Goal: Information Seeking & Learning: Find specific fact

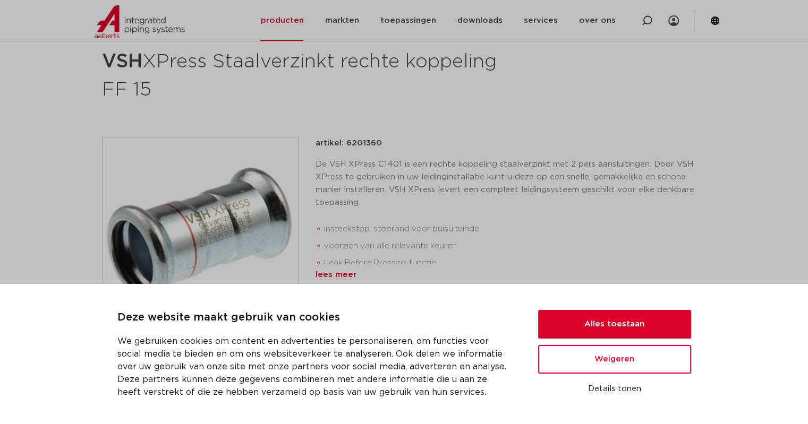
scroll to position [159, 0]
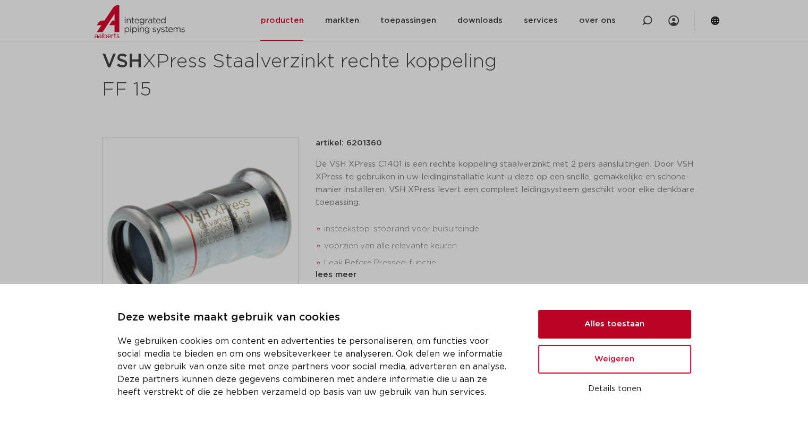
click at [617, 328] on button "Alles toestaan" at bounding box center [614, 324] width 153 height 29
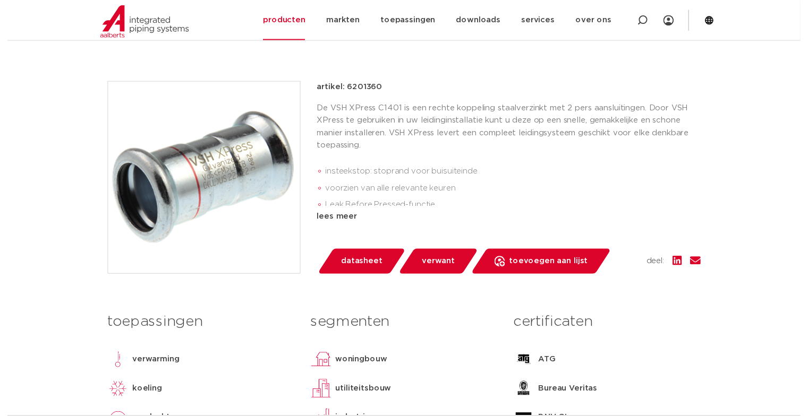
scroll to position [212, 0]
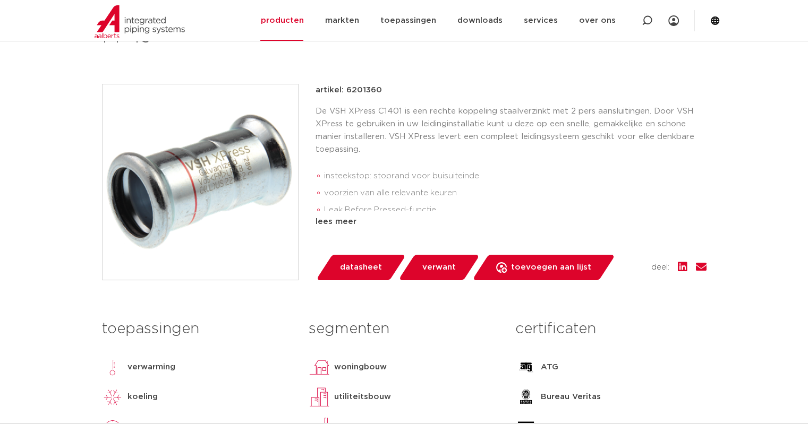
click at [357, 271] on span "datasheet" at bounding box center [361, 267] width 42 height 17
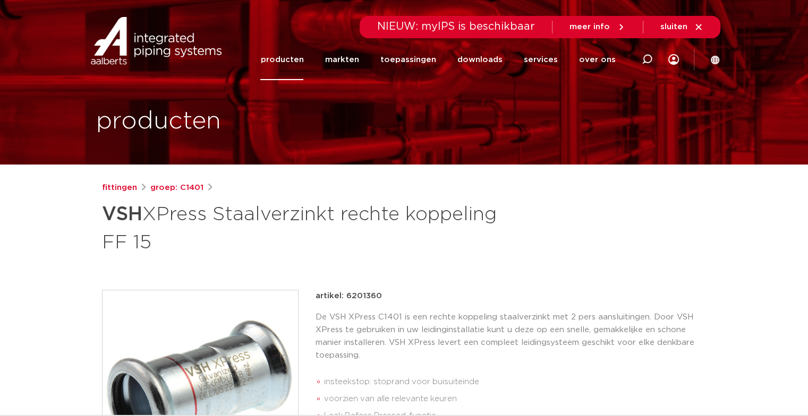
scroll to position [0, 0]
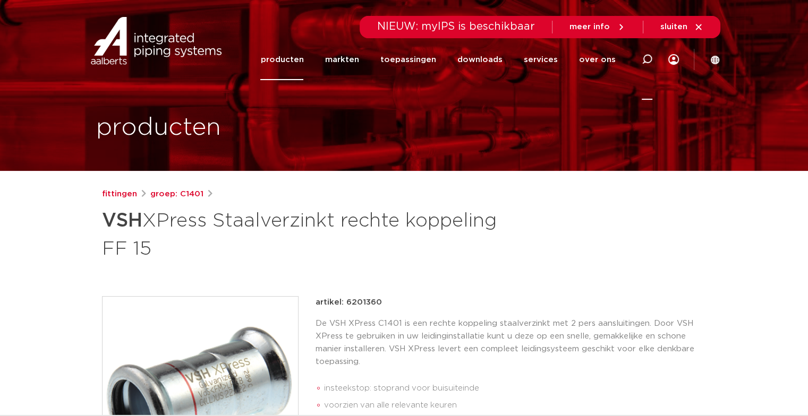
click at [642, 56] on icon at bounding box center [647, 59] width 11 height 11
paste input "6202394"
type input "6202394"
click button "Zoeken" at bounding box center [0, 0] width 0 height 0
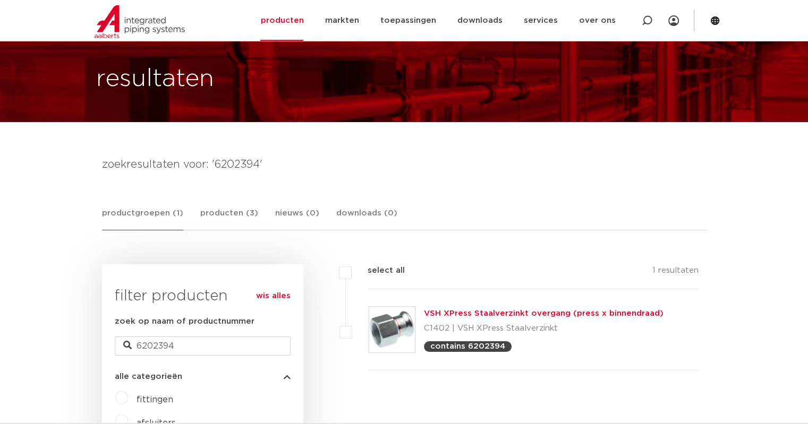
scroll to position [159, 0]
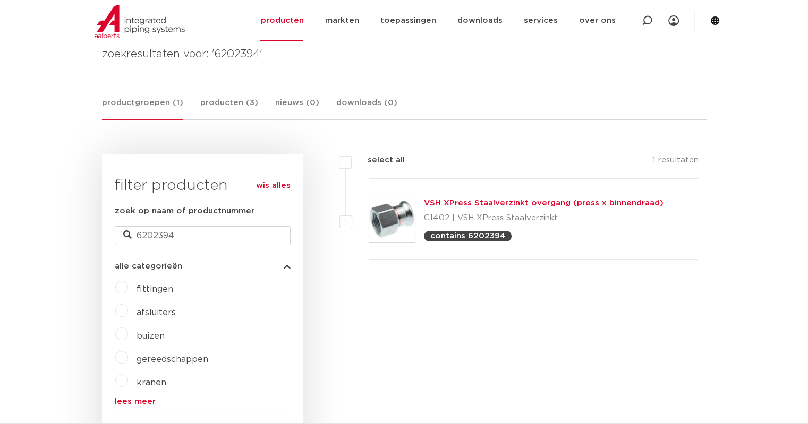
click at [476, 200] on link "VSH XPress Staalverzinkt overgang (press x binnendraad)" at bounding box center [544, 203] width 240 height 8
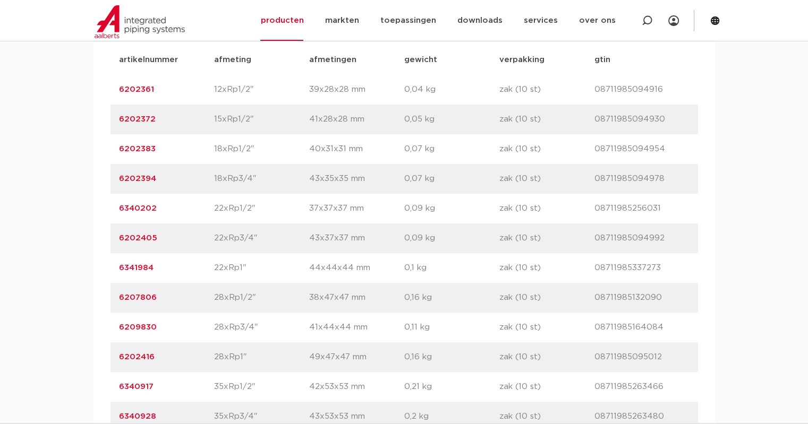
scroll to position [744, 0]
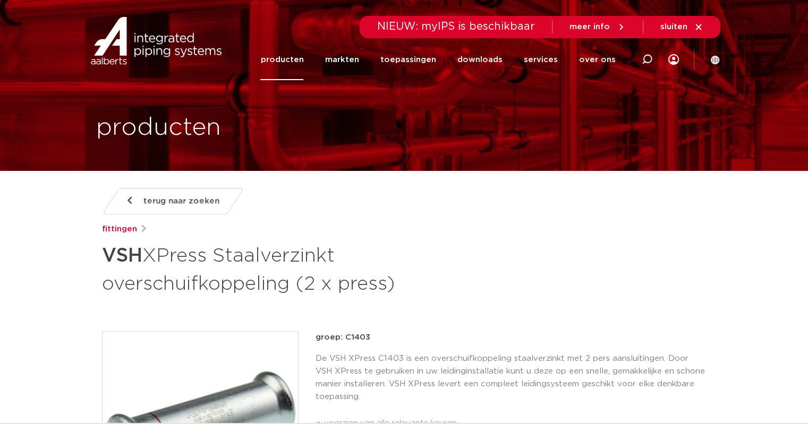
click at [695, 23] on icon at bounding box center [699, 27] width 10 height 10
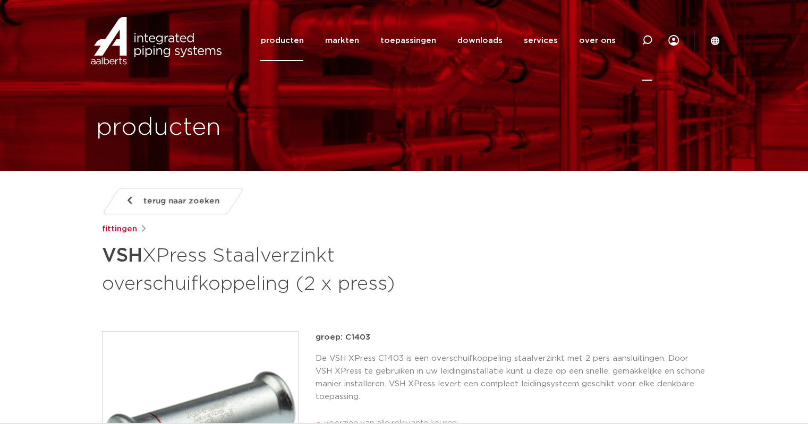
click at [648, 38] on icon at bounding box center [647, 40] width 11 height 11
paste input "6208171"
type input "6208171"
click button "Zoeken" at bounding box center [0, 0] width 0 height 0
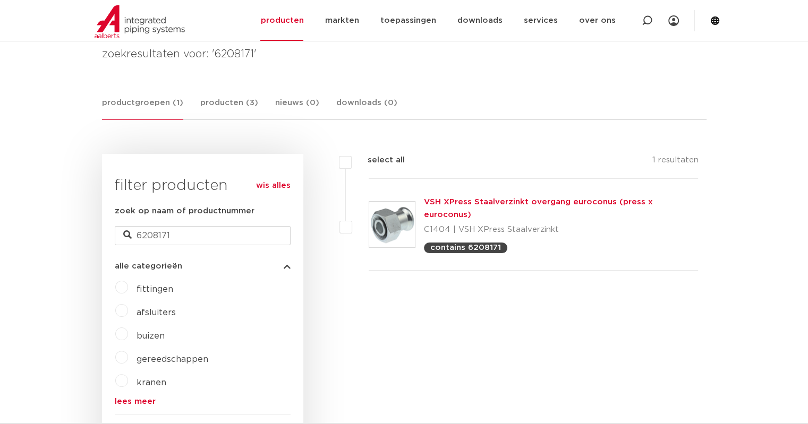
click at [481, 202] on link "VSH XPress Staalverzinkt overgang euroconus (press x euroconus)" at bounding box center [538, 208] width 229 height 21
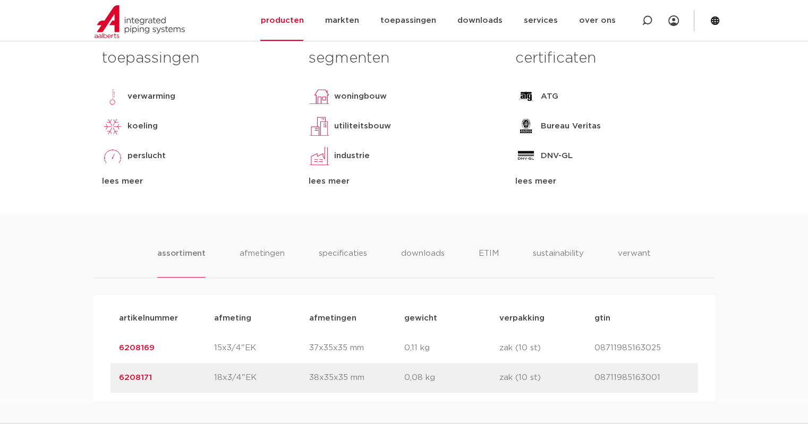
scroll to position [584, 0]
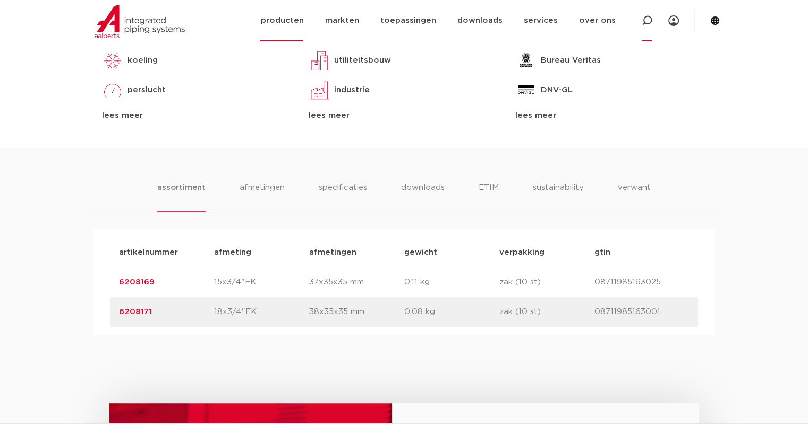
click at [644, 18] on icon at bounding box center [646, 20] width 13 height 13
type input "6202295"
click button "Zoeken" at bounding box center [0, 0] width 0 height 0
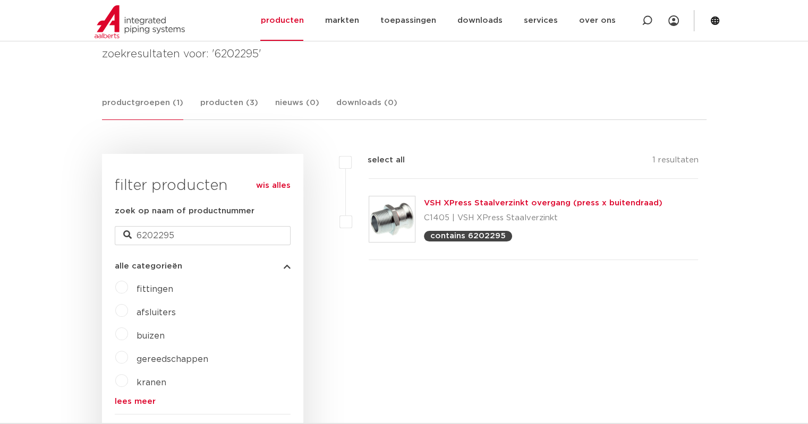
click at [479, 202] on link "VSH XPress Staalverzinkt overgang (press x buitendraad)" at bounding box center [543, 203] width 238 height 8
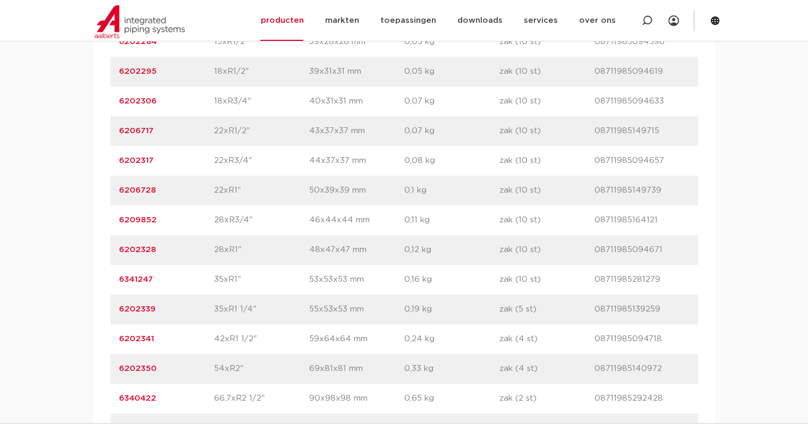
scroll to position [903, 0]
